Goal: Task Accomplishment & Management: Use online tool/utility

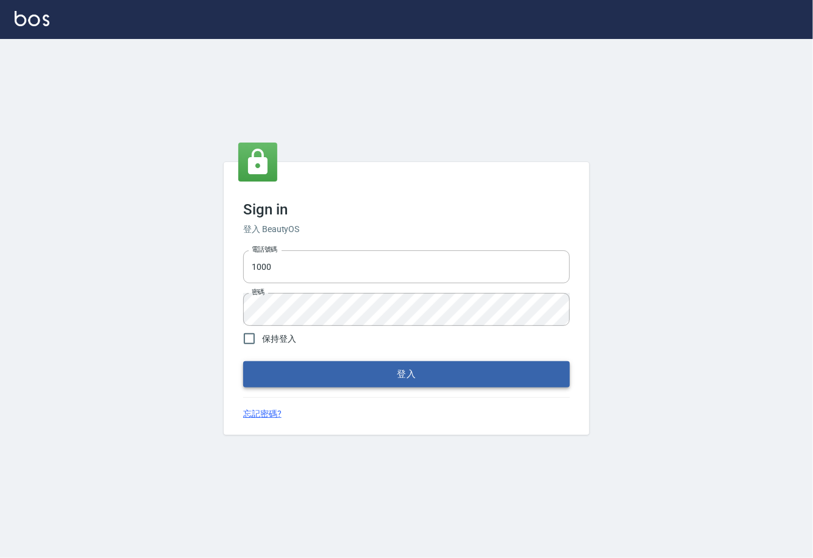
click at [519, 372] on button "登入" at bounding box center [406, 374] width 327 height 26
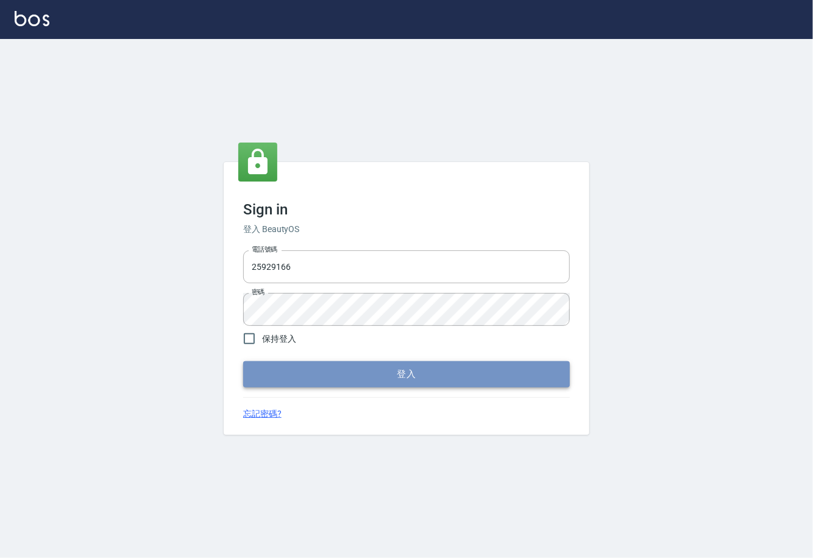
click at [364, 377] on button "登入" at bounding box center [406, 374] width 327 height 26
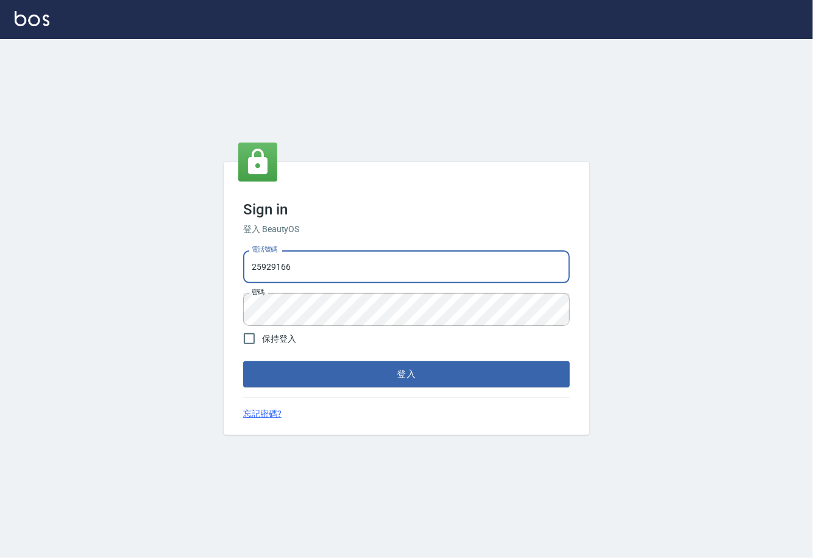
click at [332, 272] on input "25929166" at bounding box center [406, 266] width 327 height 33
type input "0225929166"
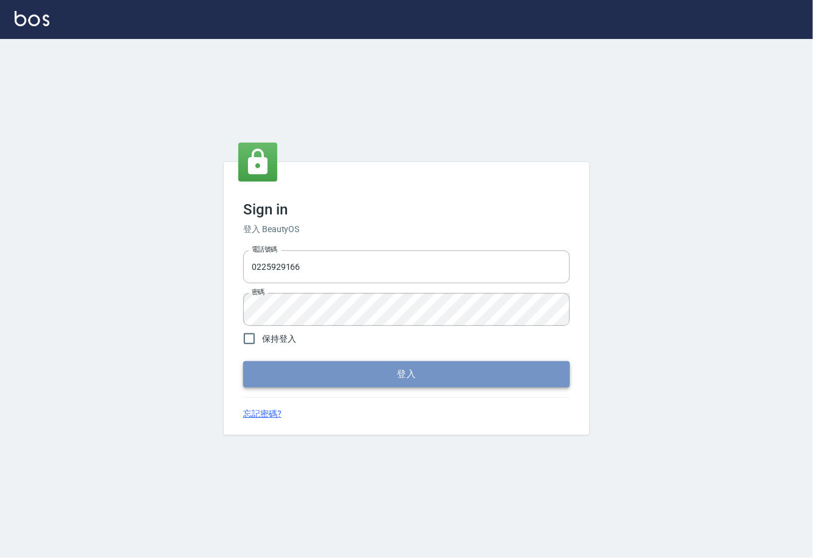
click at [474, 382] on button "登入" at bounding box center [406, 374] width 327 height 26
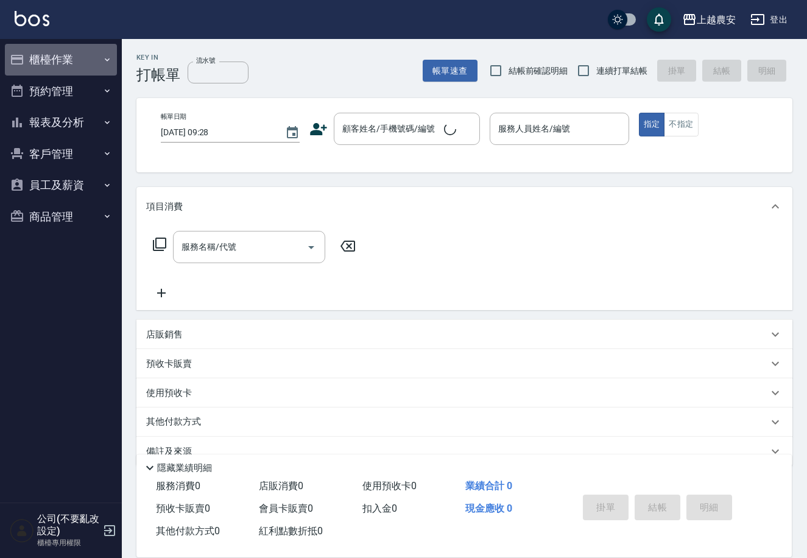
click at [66, 52] on button "櫃檯作業" at bounding box center [61, 60] width 112 height 32
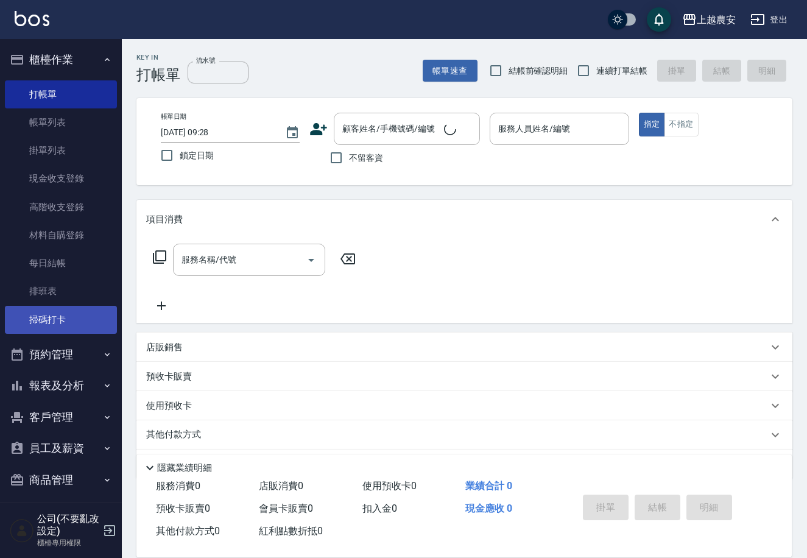
click at [41, 330] on link "掃碼打卡" at bounding box center [61, 320] width 112 height 28
